Goal: Use online tool/utility: Utilize a website feature to perform a specific function

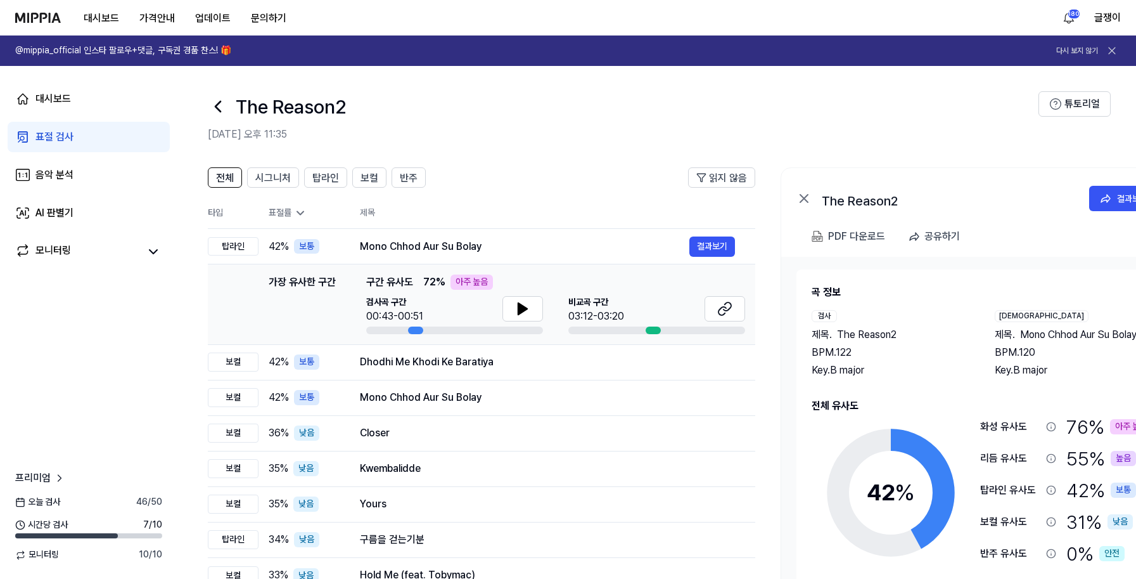
click at [58, 136] on div "표절 검사" at bounding box center [54, 136] width 38 height 15
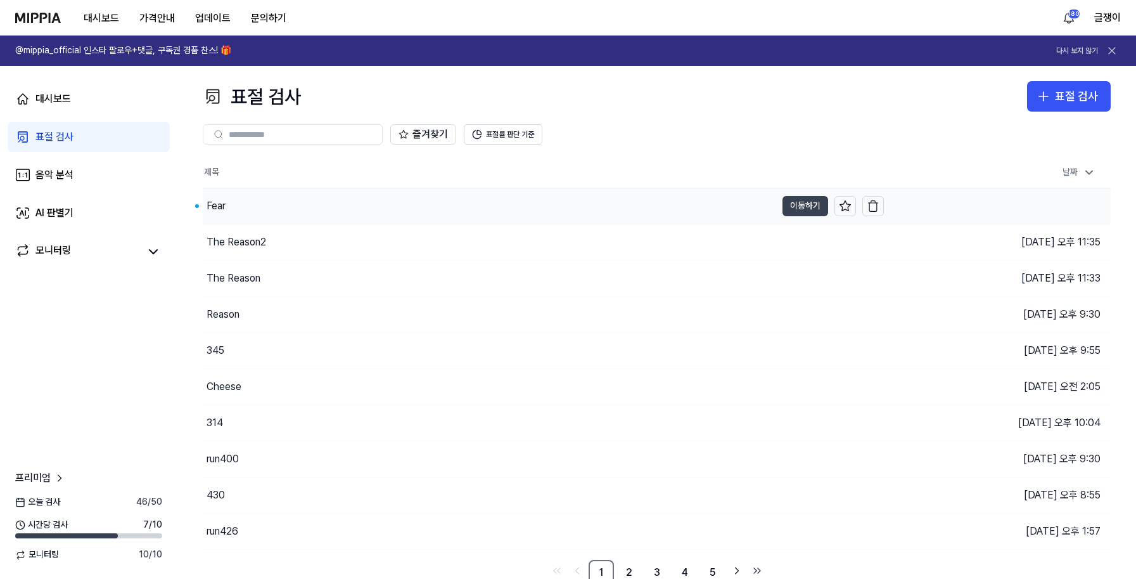
click at [797, 203] on button "이동하기" at bounding box center [806, 206] width 46 height 20
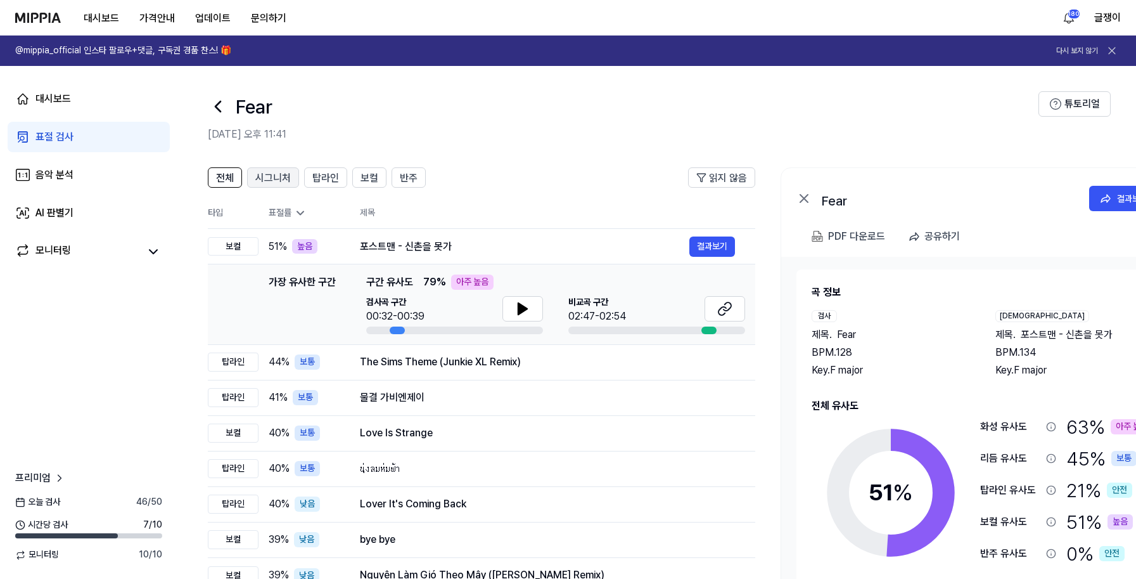
click at [278, 177] on span "시그니처" at bounding box center [272, 177] width 35 height 15
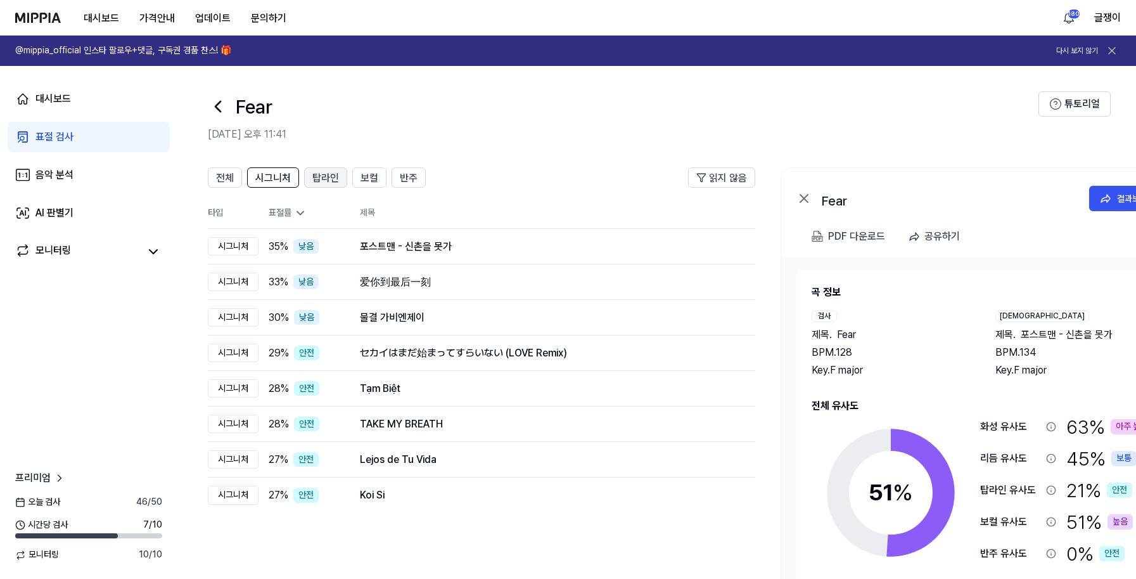
click at [320, 181] on span "탑라인" at bounding box center [325, 177] width 27 height 15
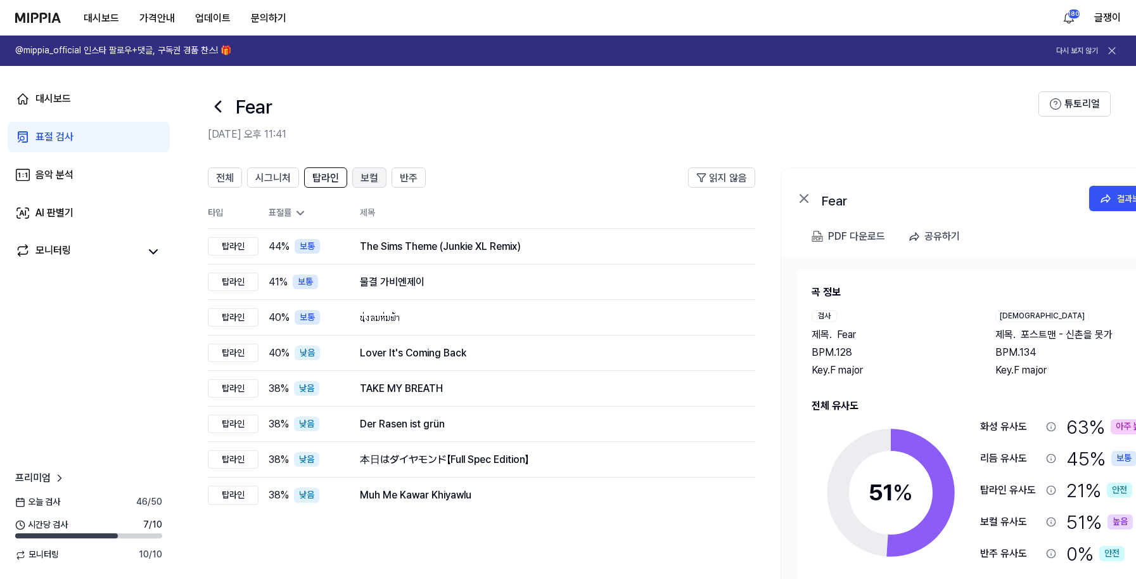
click at [375, 178] on span "보컬" at bounding box center [370, 177] width 18 height 15
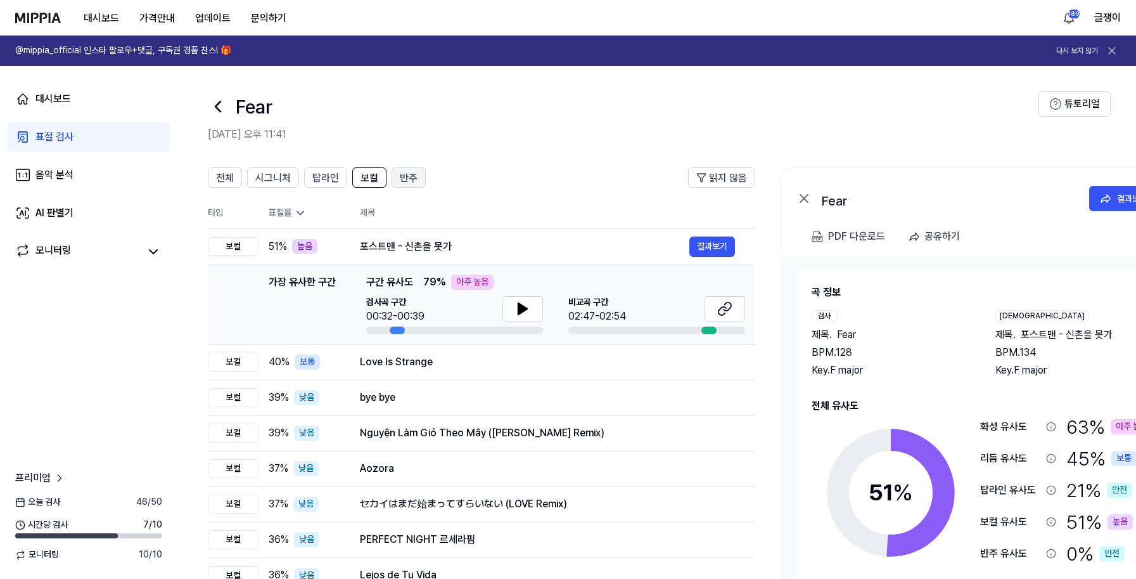
click at [414, 181] on span "반주" at bounding box center [409, 177] width 18 height 15
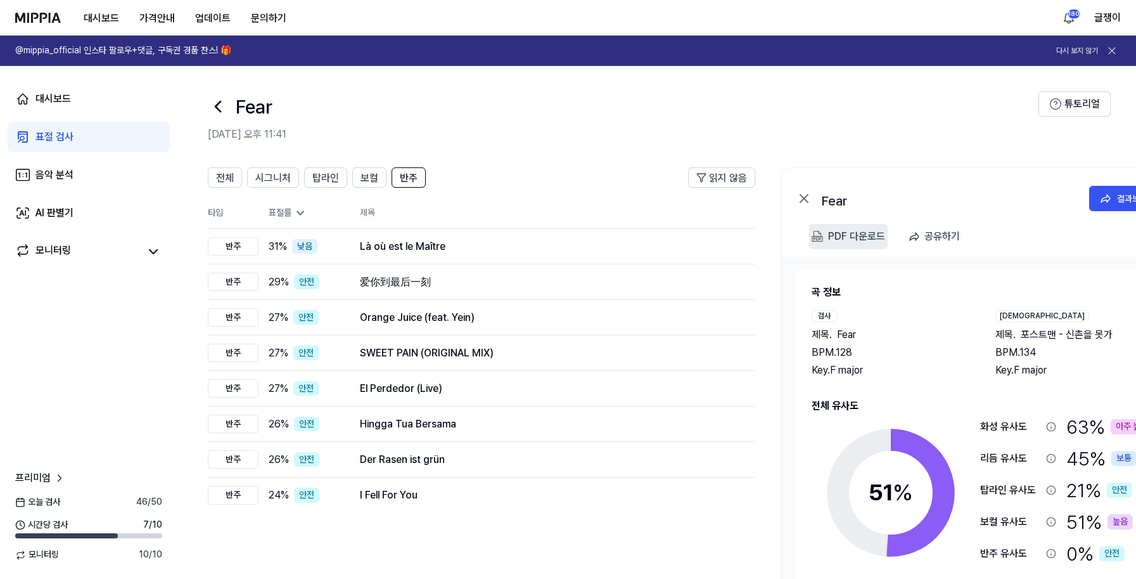
click at [849, 240] on div "PDF 다운로드" at bounding box center [856, 236] width 57 height 16
click at [72, 136] on div "표절 검사" at bounding box center [54, 136] width 38 height 15
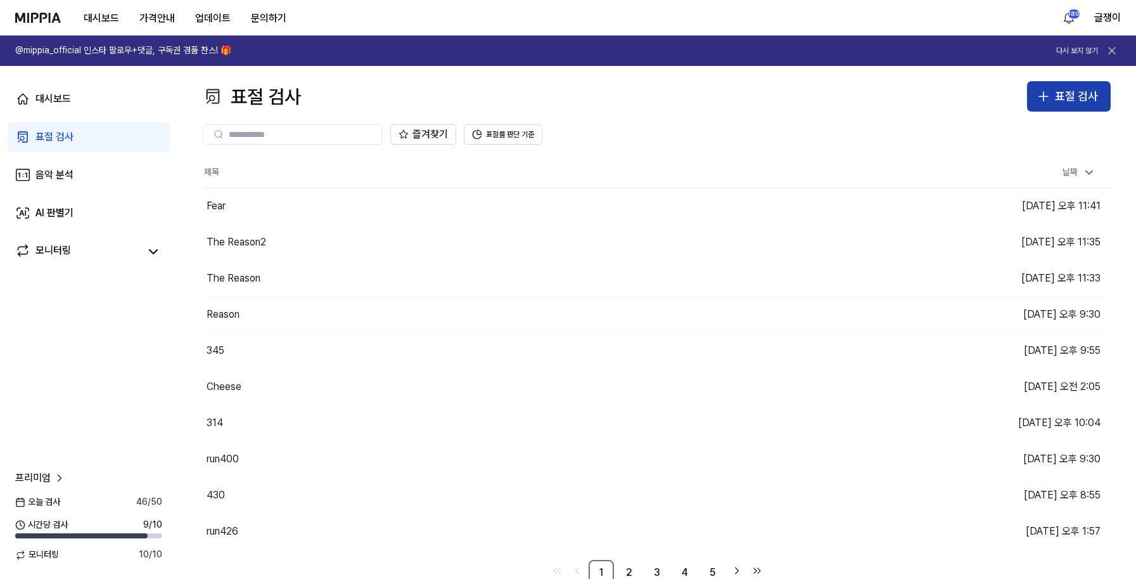
click at [1067, 94] on div "표절 검사" at bounding box center [1076, 96] width 43 height 18
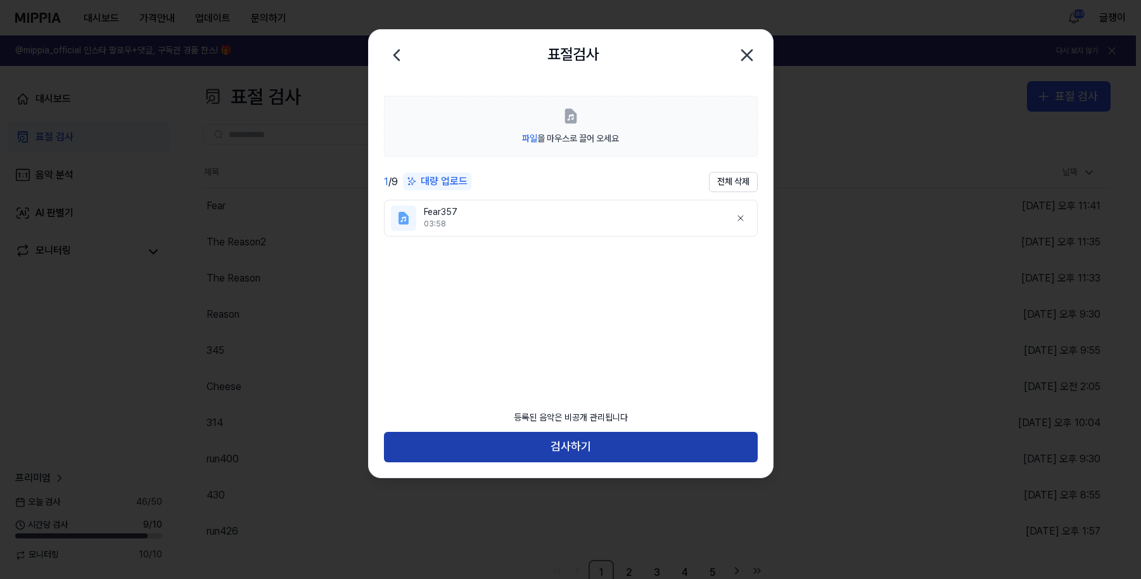
click at [581, 446] on button "검사하기" at bounding box center [571, 447] width 374 height 30
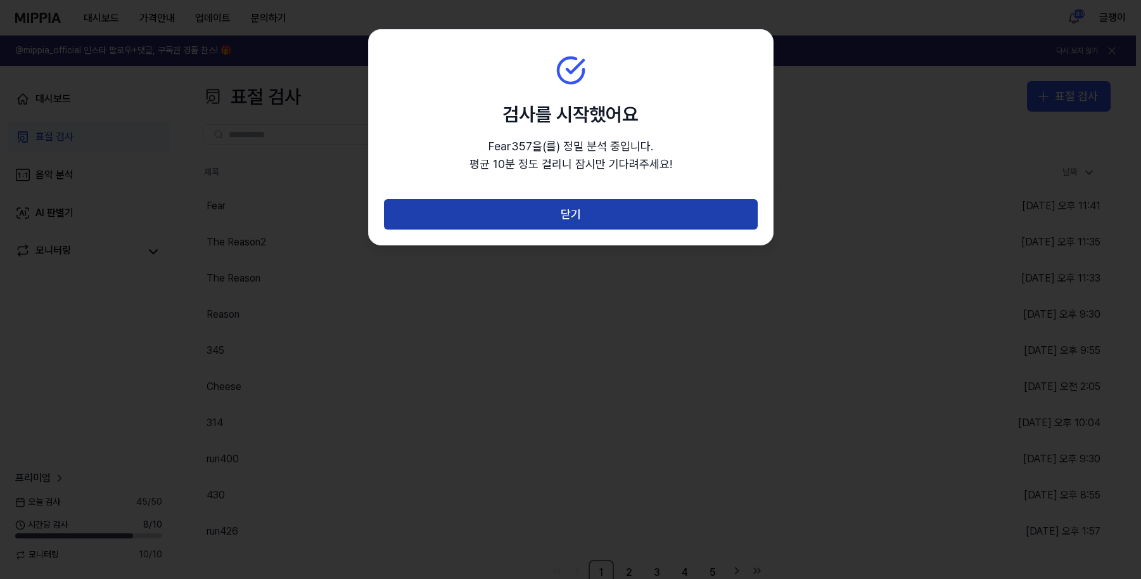
click at [572, 207] on button "닫기" at bounding box center [571, 214] width 374 height 30
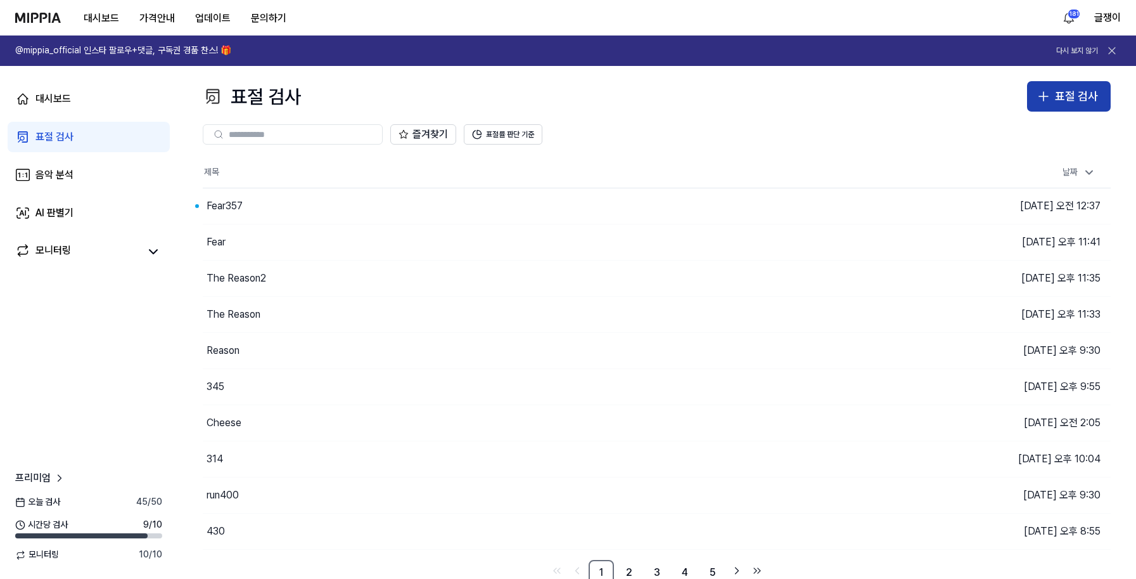
click at [1078, 96] on div "표절 검사" at bounding box center [1076, 96] width 43 height 18
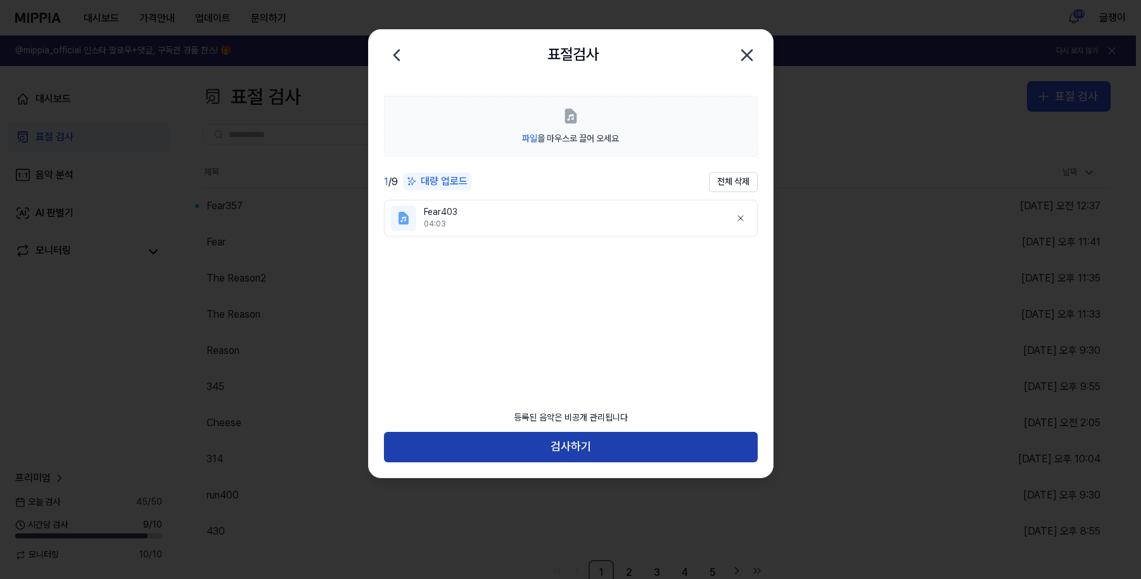
click at [588, 446] on button "검사하기" at bounding box center [571, 447] width 374 height 30
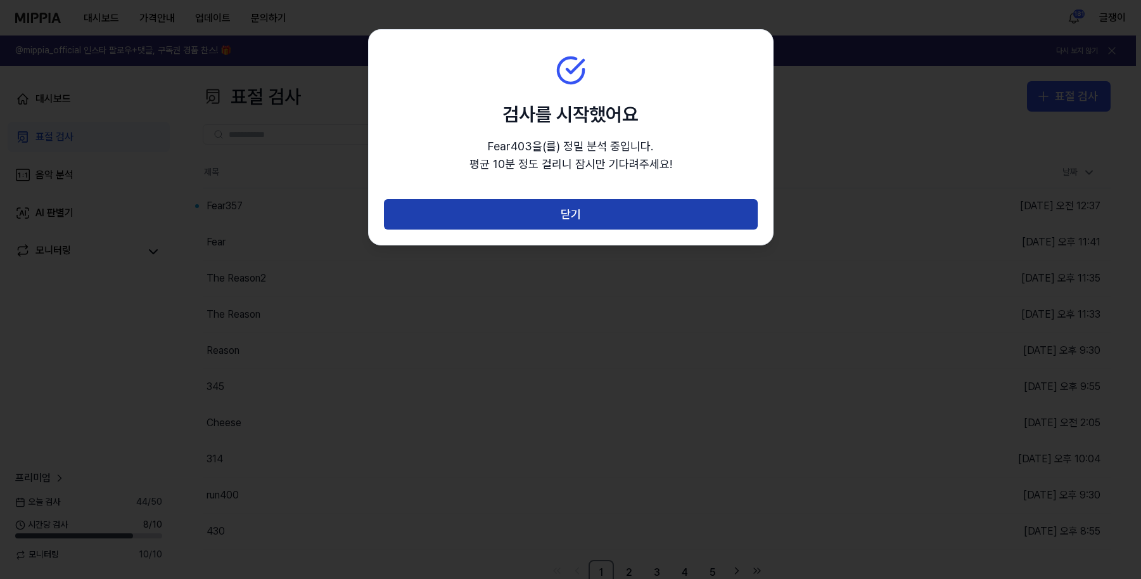
click at [579, 212] on button "닫기" at bounding box center [571, 214] width 374 height 30
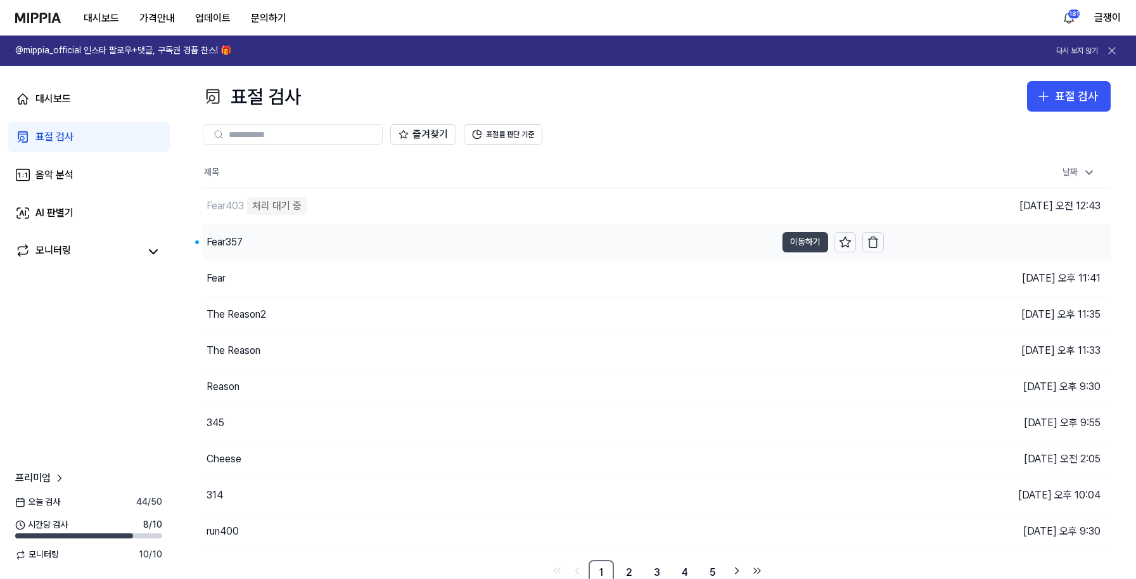
click at [789, 238] on button "이동하기" at bounding box center [806, 242] width 46 height 20
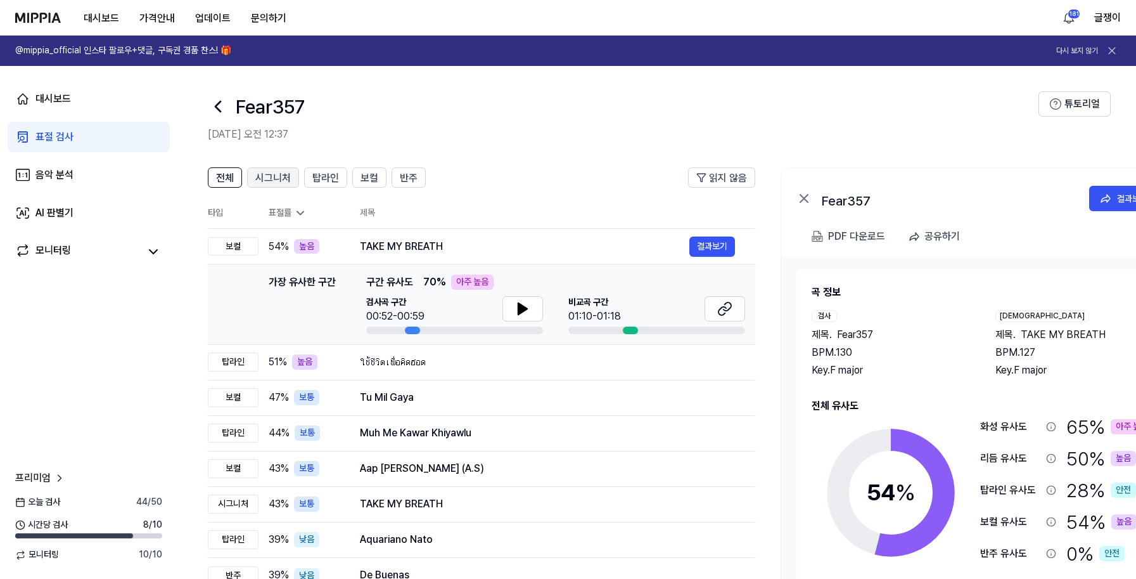
click at [264, 183] on span "시그니처" at bounding box center [272, 177] width 35 height 15
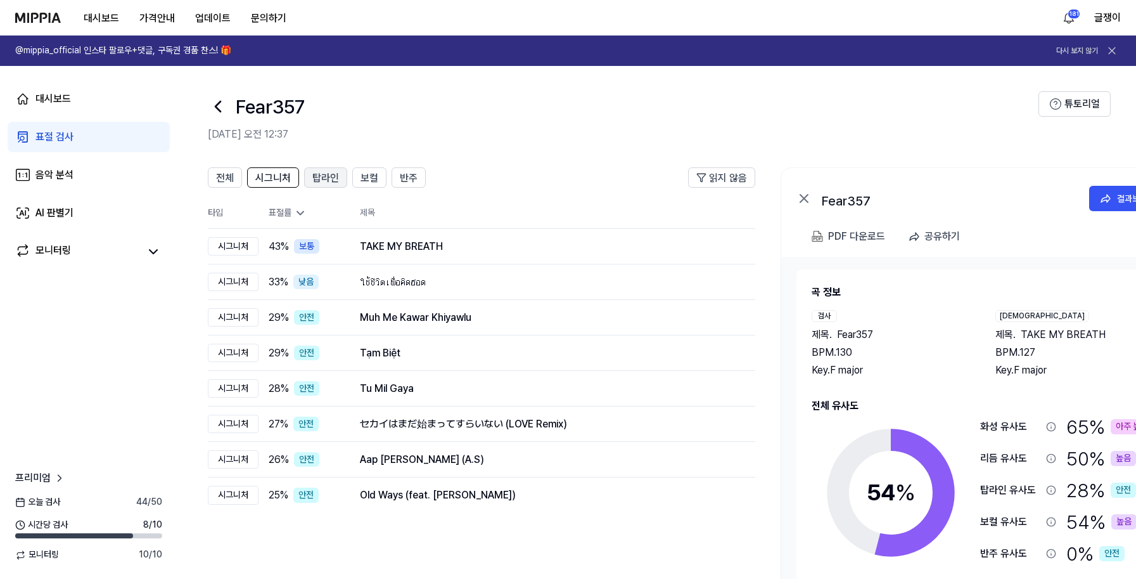
click at [323, 177] on span "탑라인" at bounding box center [325, 177] width 27 height 15
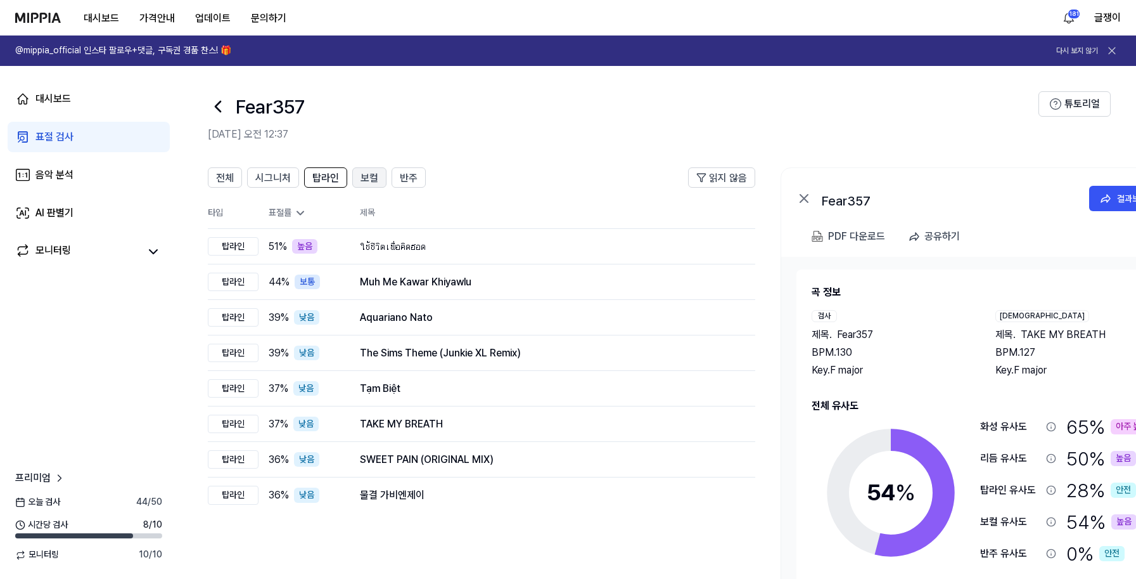
click at [366, 177] on span "보컬" at bounding box center [370, 177] width 18 height 15
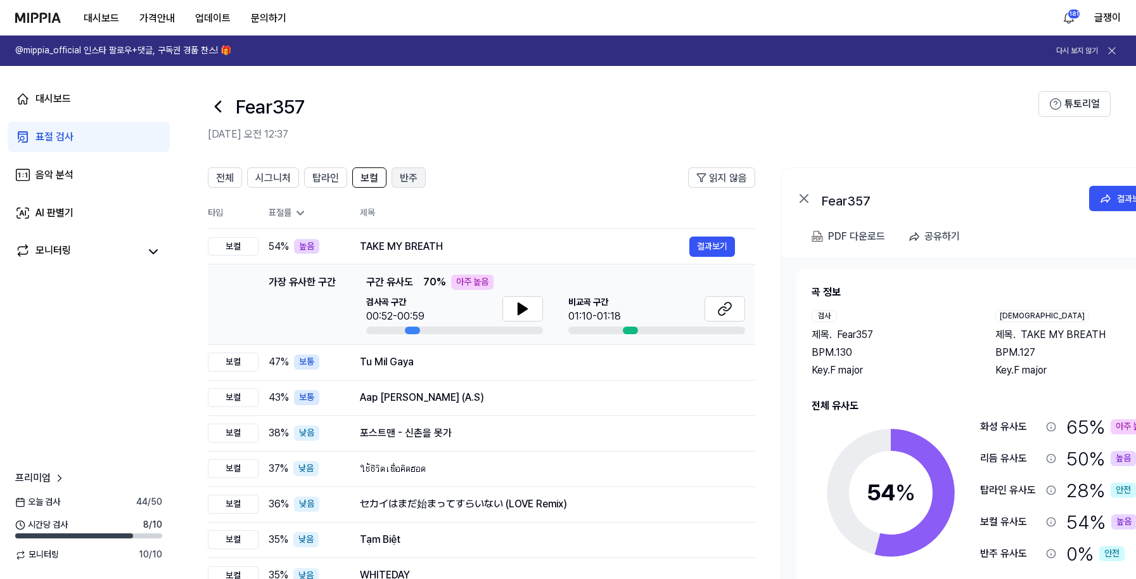
click at [407, 181] on span "반주" at bounding box center [409, 177] width 18 height 15
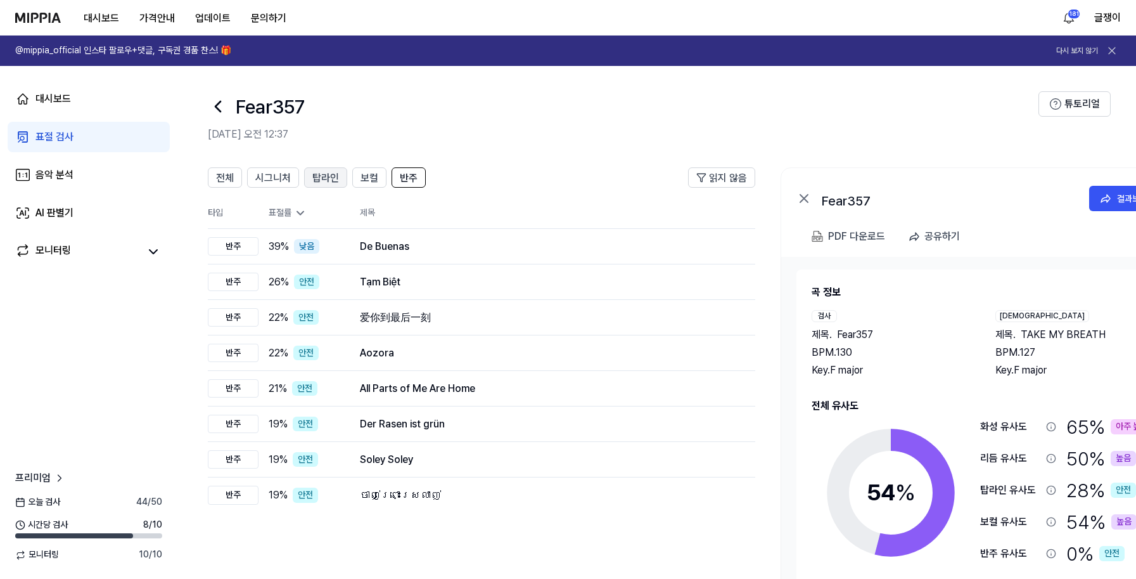
click at [335, 181] on span "탑라인" at bounding box center [325, 177] width 27 height 15
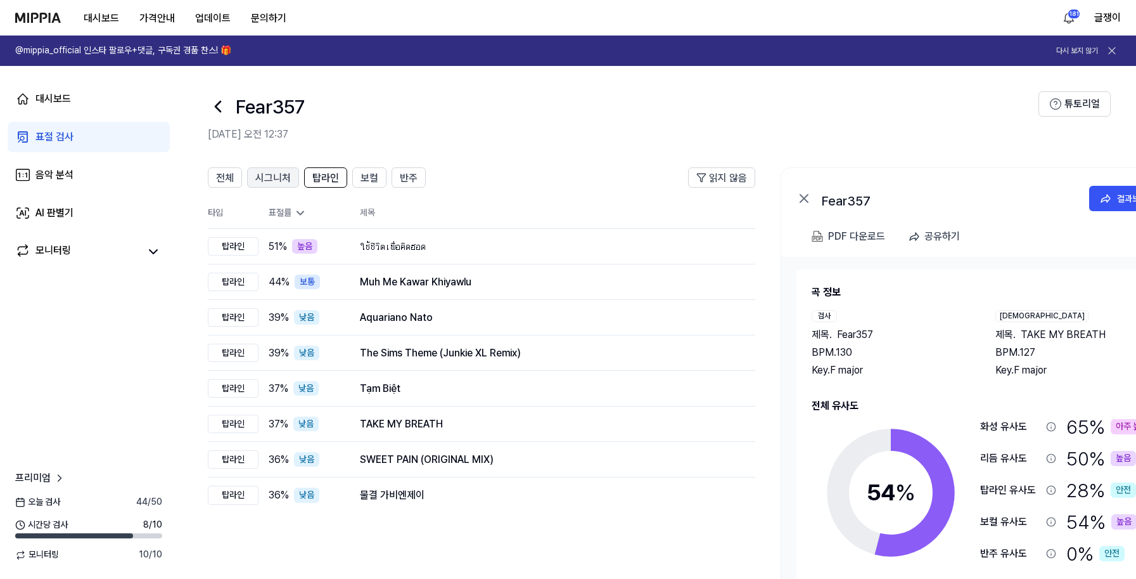
click at [273, 177] on span "시그니처" at bounding box center [272, 177] width 35 height 15
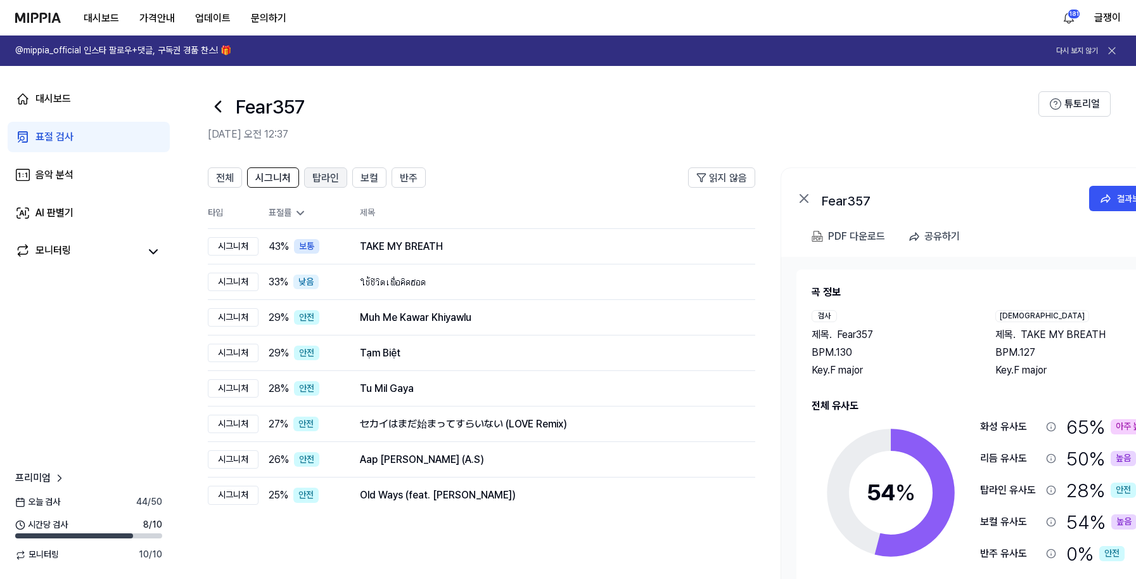
click at [321, 182] on span "탑라인" at bounding box center [325, 177] width 27 height 15
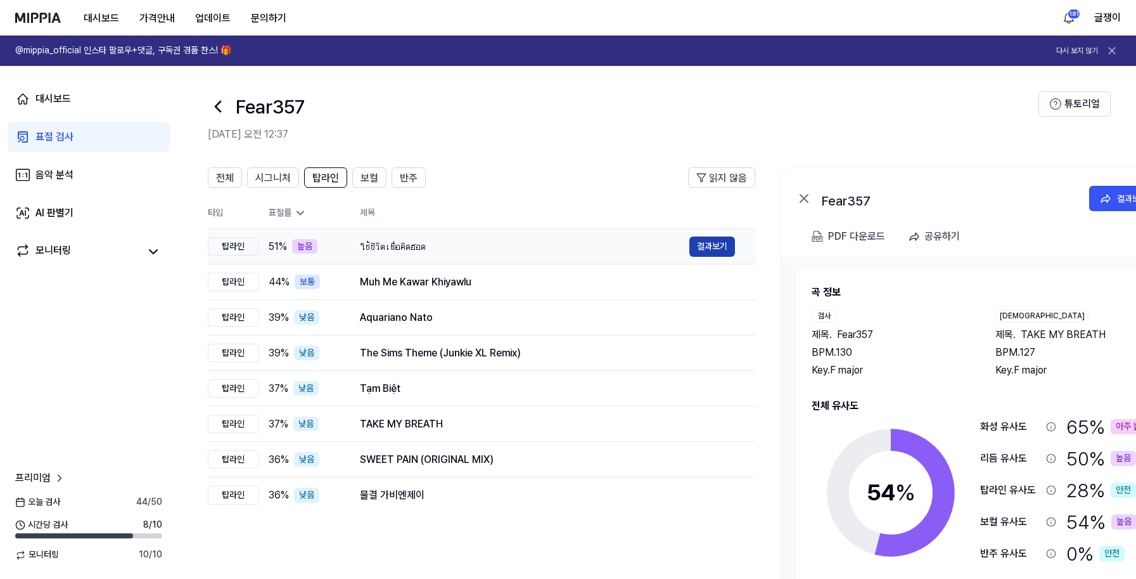
click at [706, 239] on button "결과보기" at bounding box center [713, 246] width 46 height 20
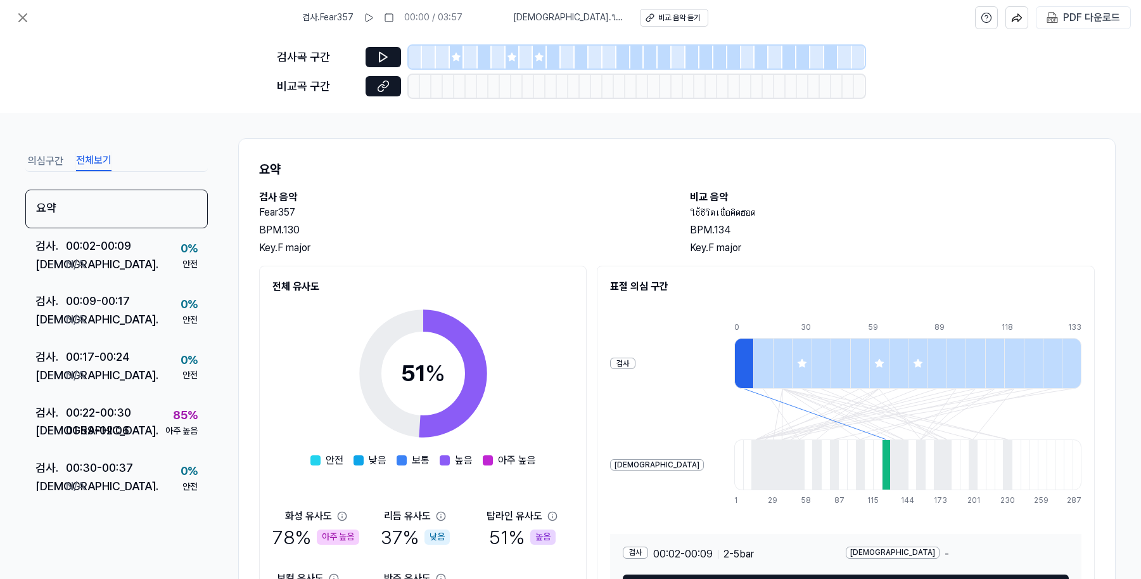
click at [95, 162] on button "전체보기" at bounding box center [93, 161] width 35 height 20
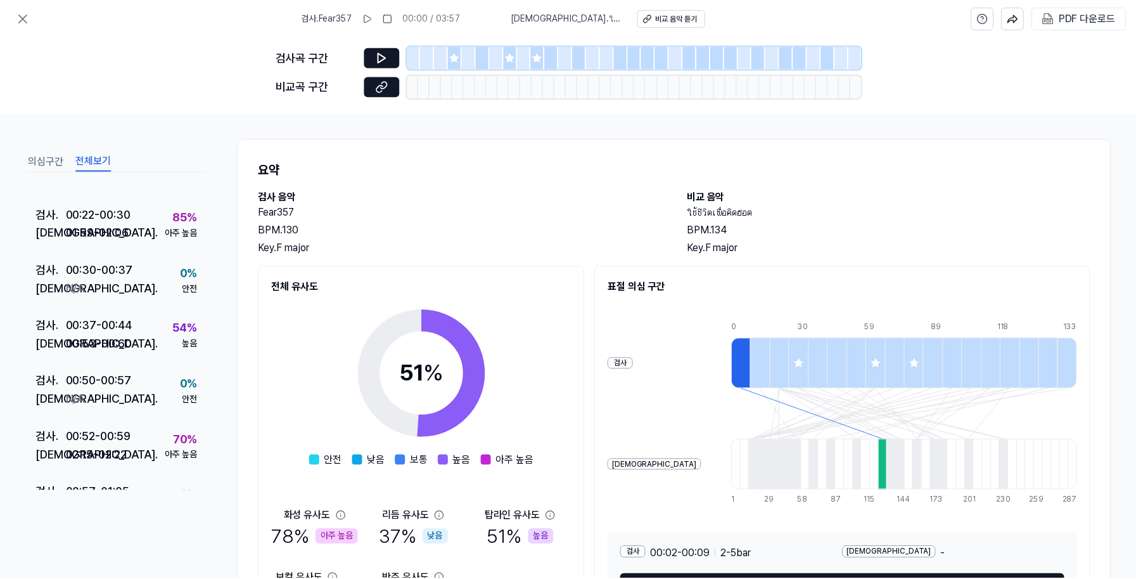
scroll to position [112, 0]
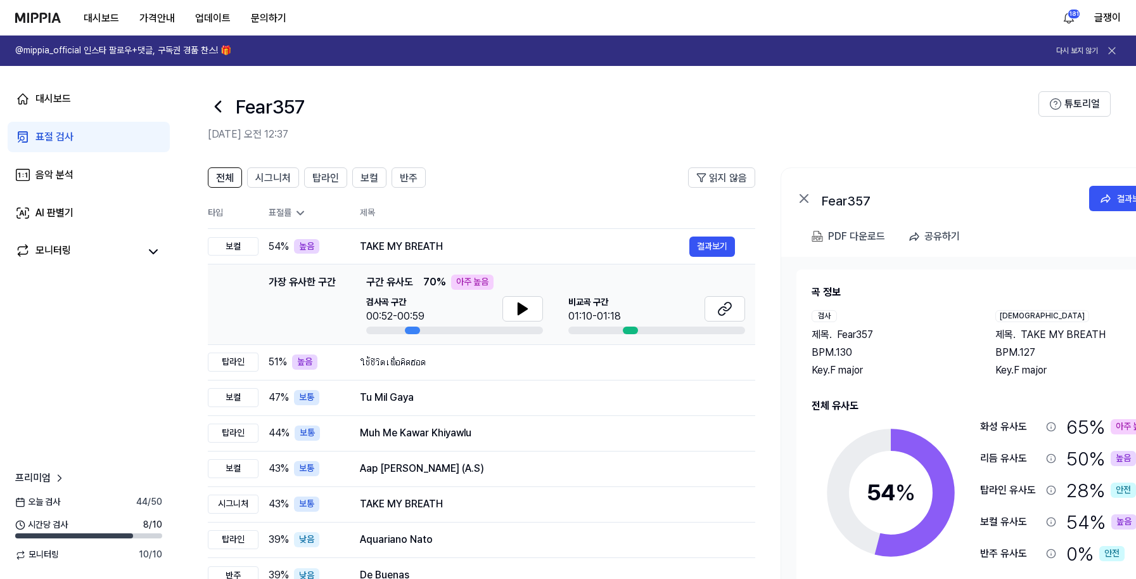
click at [79, 134] on link "표절 검사" at bounding box center [89, 137] width 162 height 30
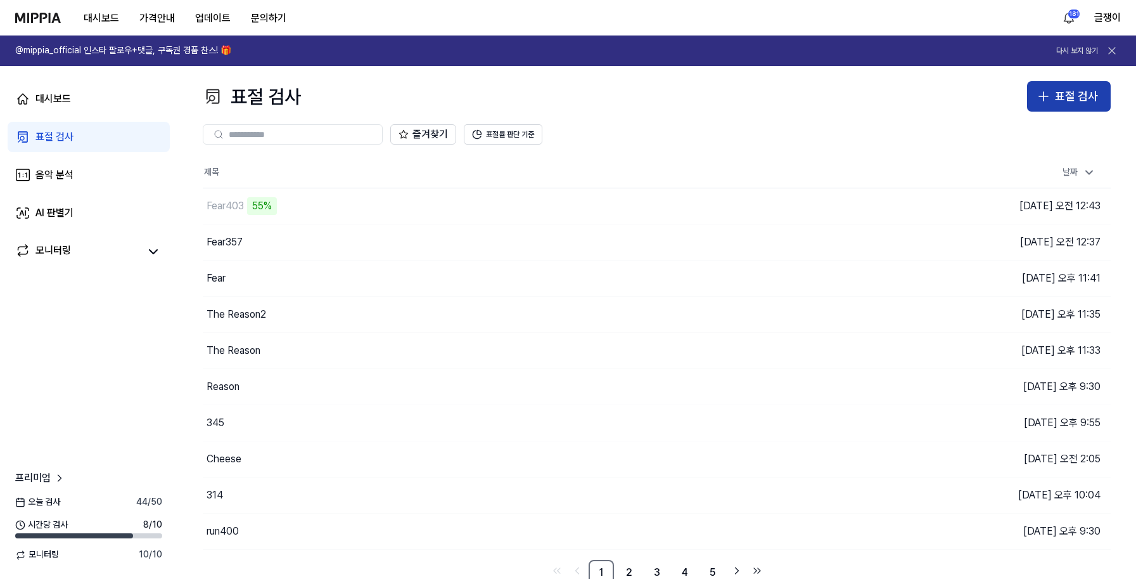
click at [1049, 98] on icon "button" at bounding box center [1043, 96] width 15 height 15
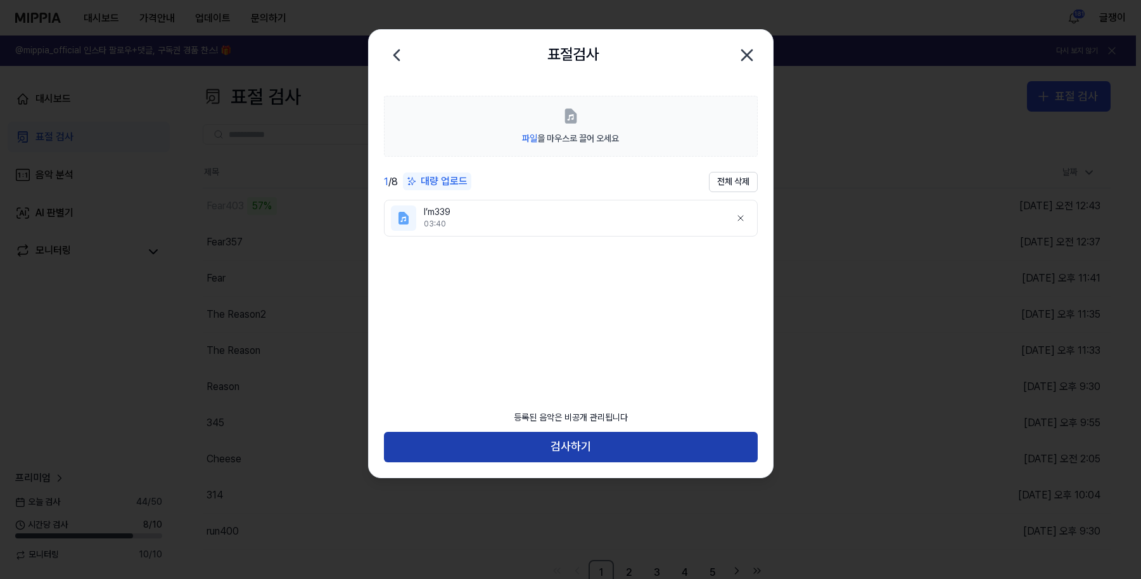
click at [563, 451] on button "검사하기" at bounding box center [571, 447] width 374 height 30
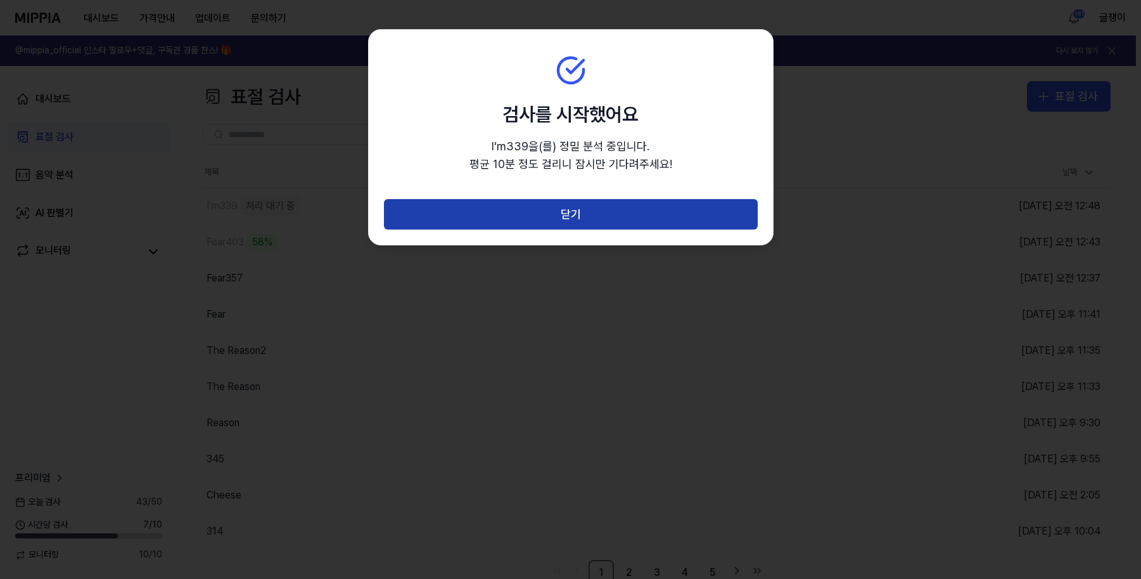
click at [586, 215] on button "닫기" at bounding box center [571, 214] width 374 height 30
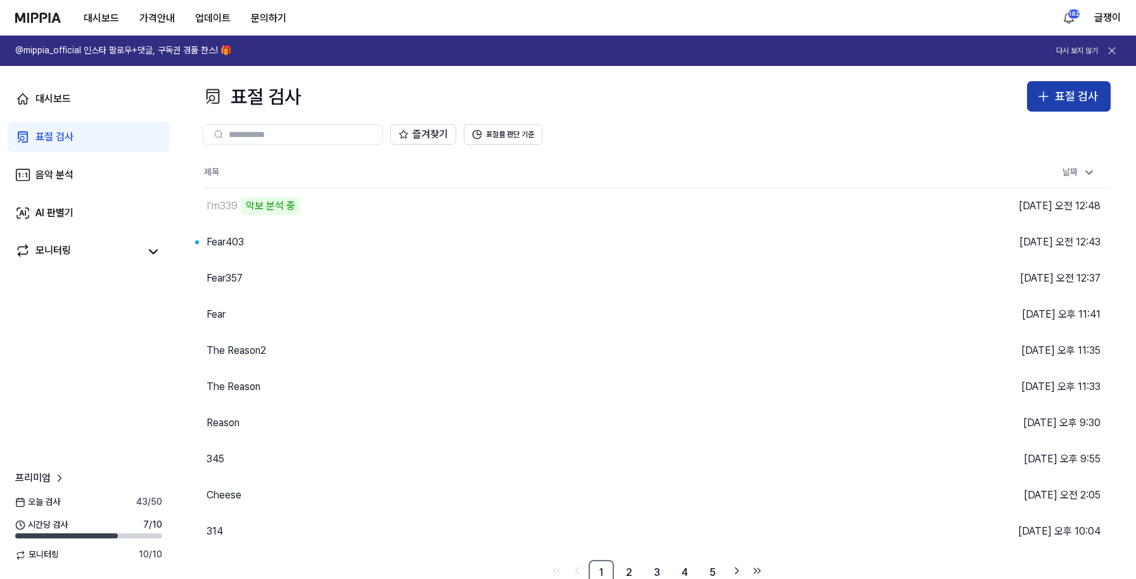
click at [1044, 91] on icon "button" at bounding box center [1043, 96] width 15 height 15
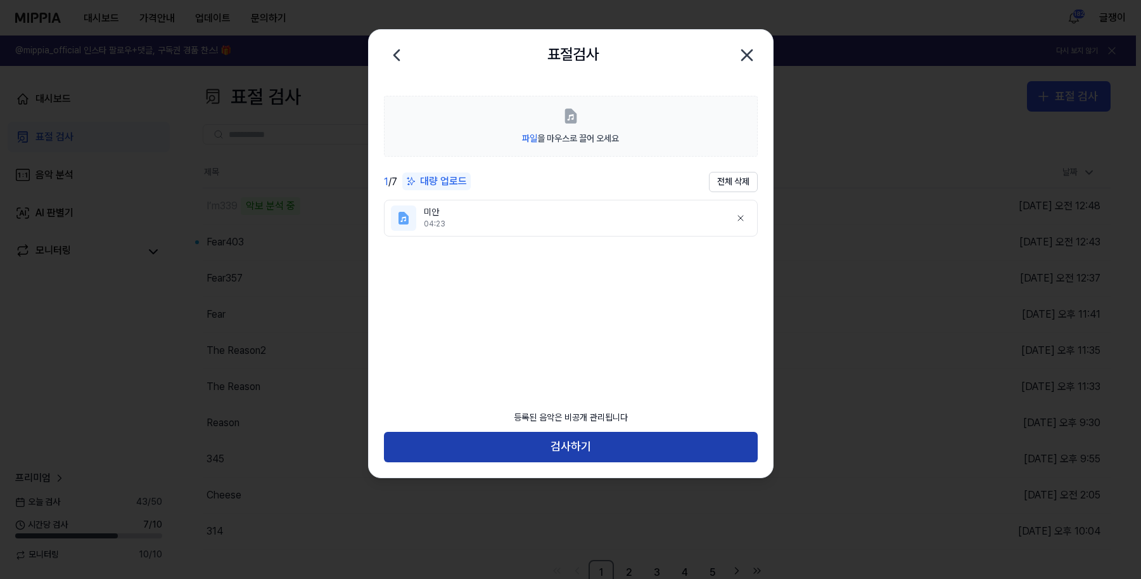
click at [582, 449] on button "검사하기" at bounding box center [571, 447] width 374 height 30
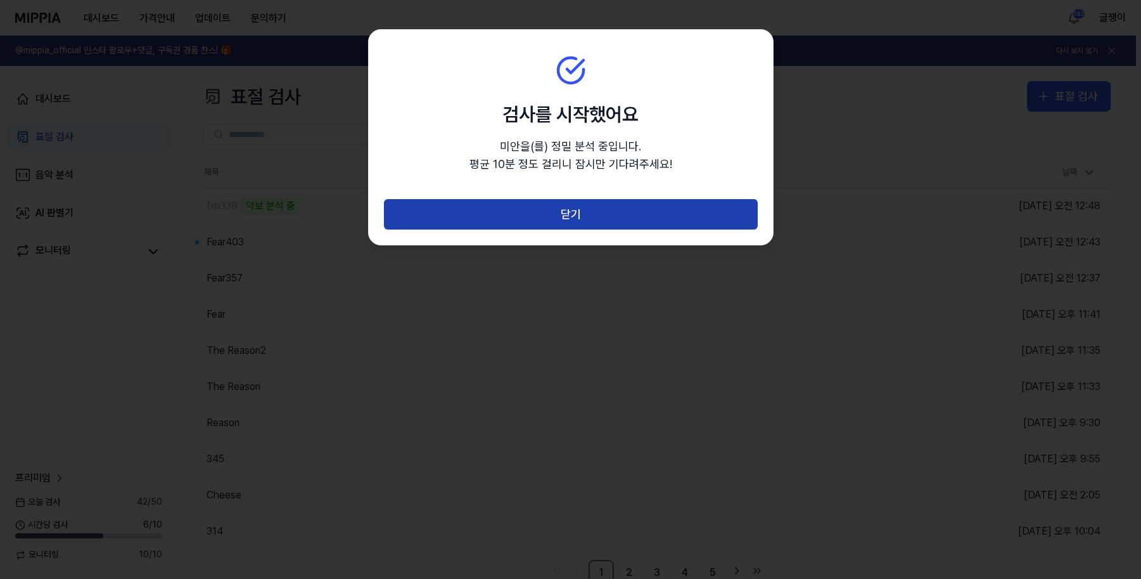
click at [581, 209] on button "닫기" at bounding box center [571, 214] width 374 height 30
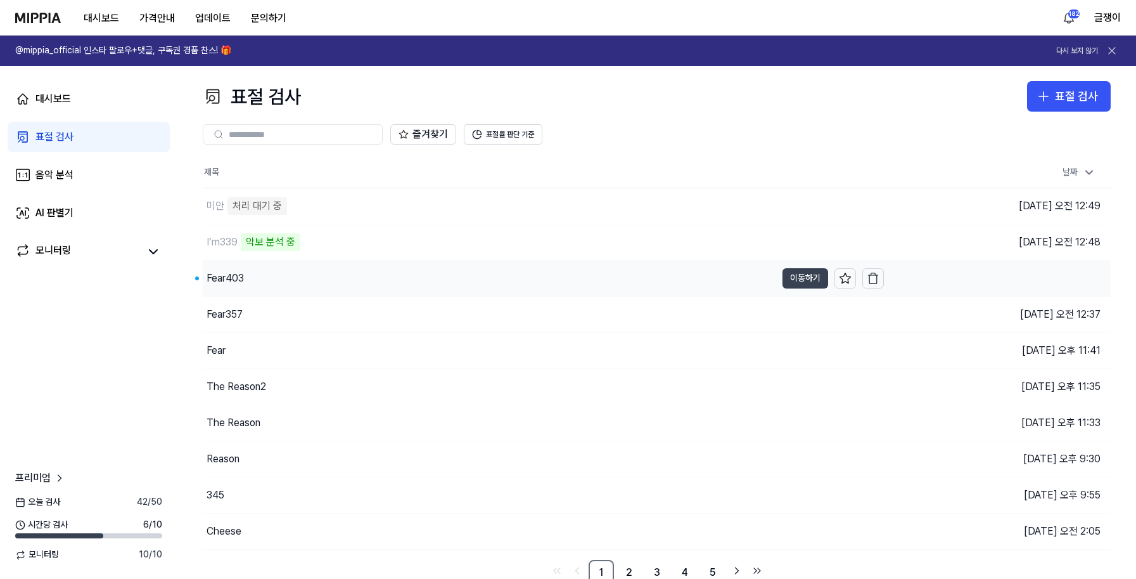
click at [795, 279] on button "이동하기" at bounding box center [806, 278] width 46 height 20
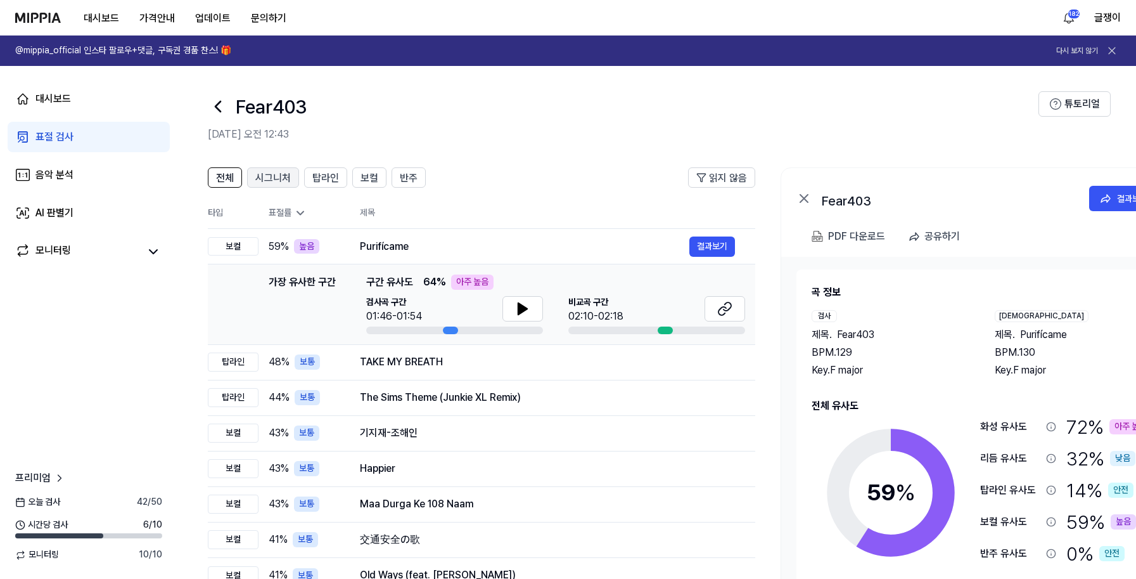
click at [269, 172] on span "시그니처" at bounding box center [272, 177] width 35 height 15
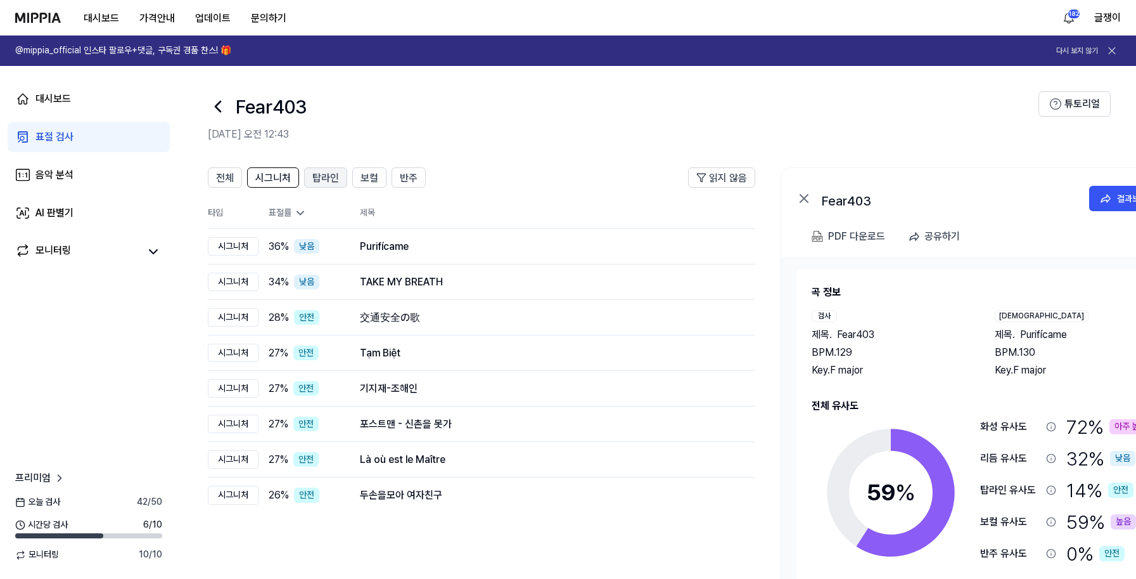
click at [335, 179] on span "탑라인" at bounding box center [325, 177] width 27 height 15
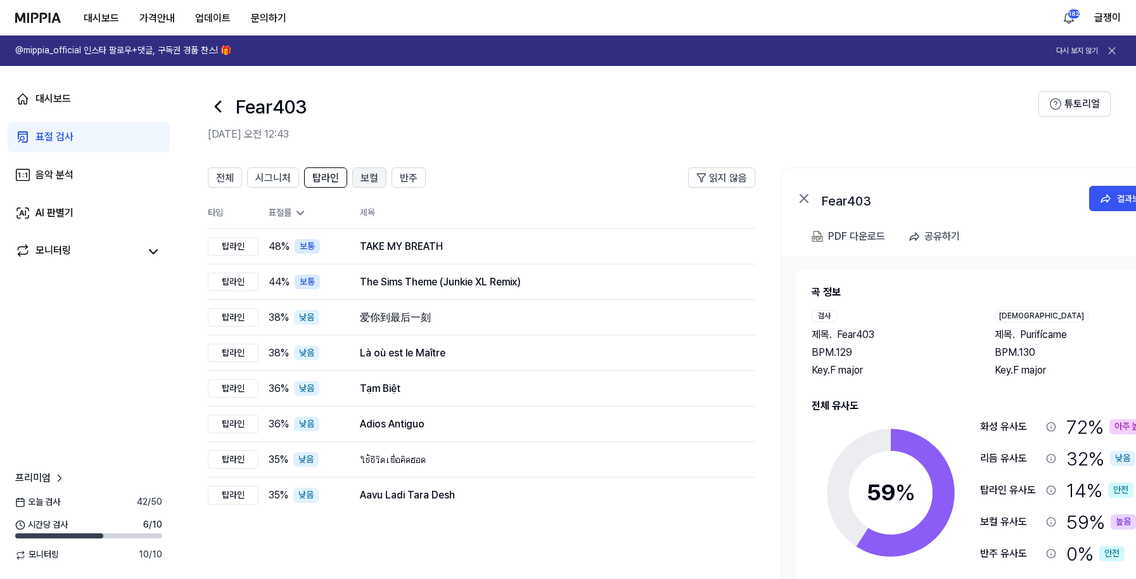
click at [373, 179] on span "보컬" at bounding box center [370, 177] width 18 height 15
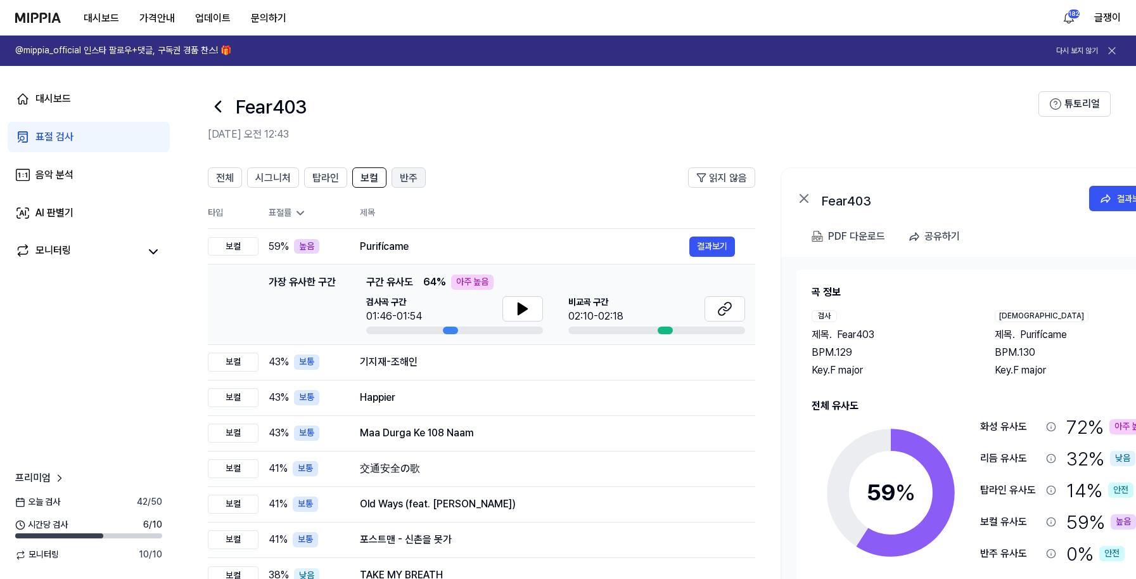
click at [410, 176] on span "반주" at bounding box center [409, 177] width 18 height 15
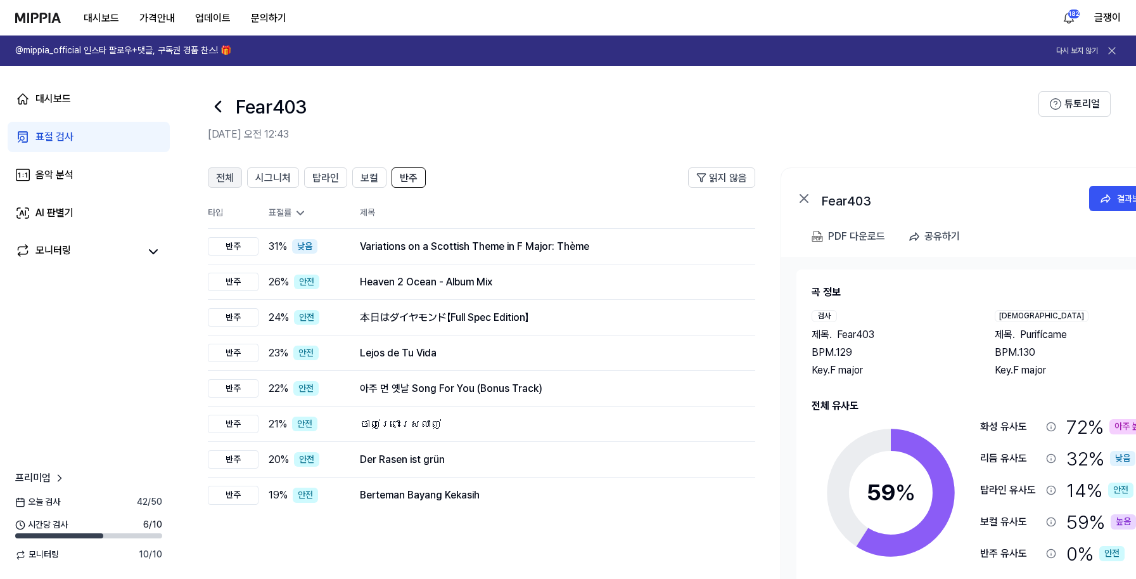
click at [221, 177] on span "전체" at bounding box center [225, 177] width 18 height 15
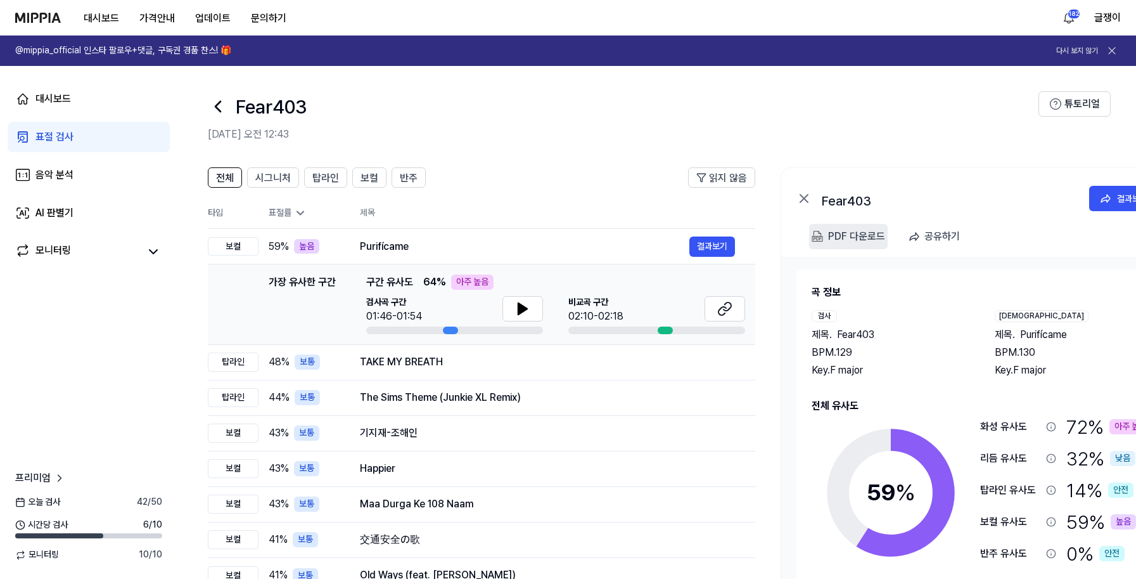
click at [826, 239] on 다운로드 "PDF 다운로드" at bounding box center [848, 236] width 79 height 25
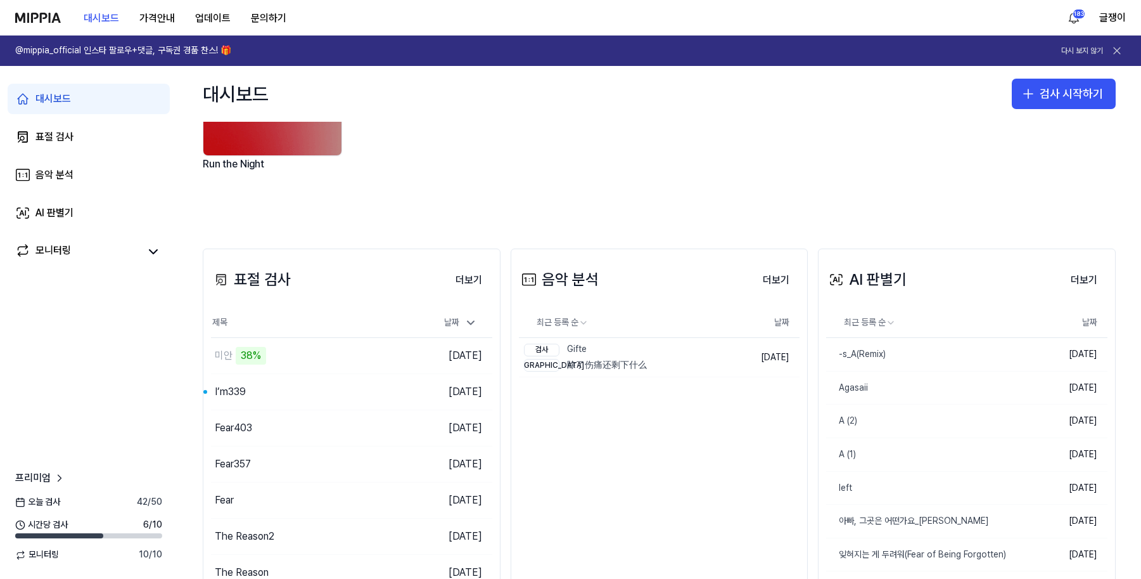
scroll to position [127, 0]
